Goal: Browse casually: Explore the website without a specific task or goal

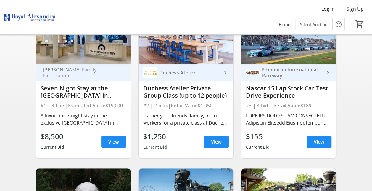
scroll to position [77, 0]
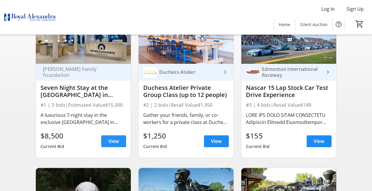
click at [111, 143] on span "View" at bounding box center [113, 140] width 11 height 7
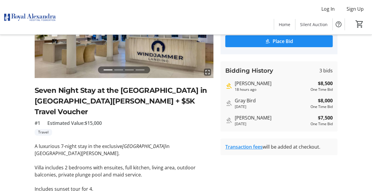
scroll to position [68, 0]
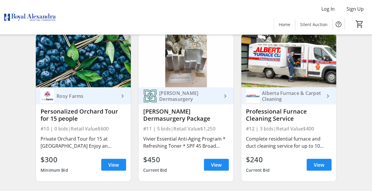
scroll to position [528, 0]
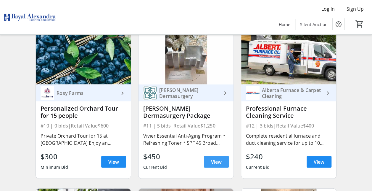
click at [214, 163] on span "View" at bounding box center [216, 161] width 11 height 7
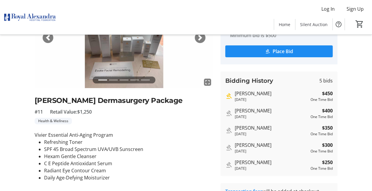
scroll to position [19, 0]
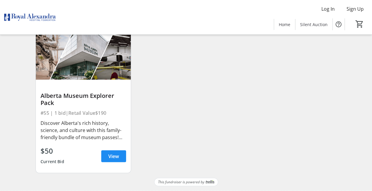
scroll to position [2614, 0]
